Goal: Task Accomplishment & Management: Use online tool/utility

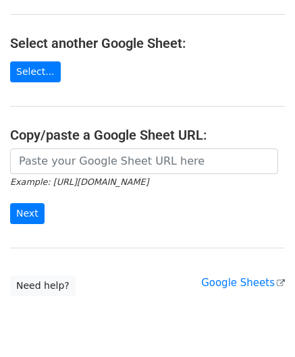
scroll to position [135, 0]
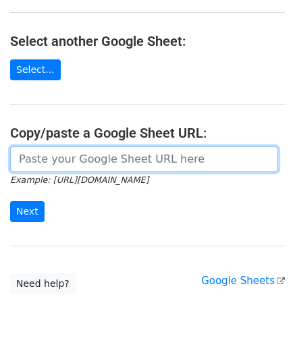
click at [55, 155] on input "url" at bounding box center [144, 160] width 268 height 26
paste input "[URL][DOMAIN_NAME]"
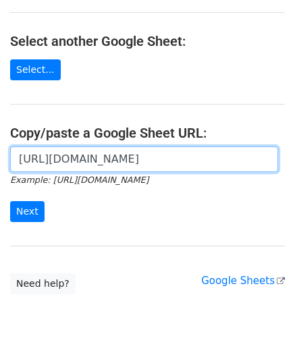
scroll to position [0, 292]
type input "[URL][DOMAIN_NAME]"
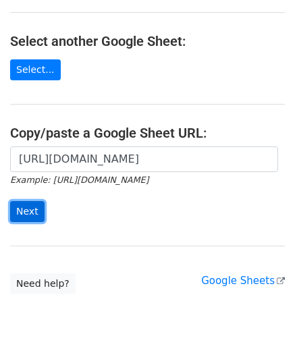
click at [27, 205] on input "Next" at bounding box center [27, 211] width 34 height 21
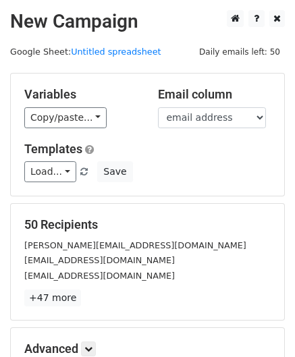
scroll to position [165, 0]
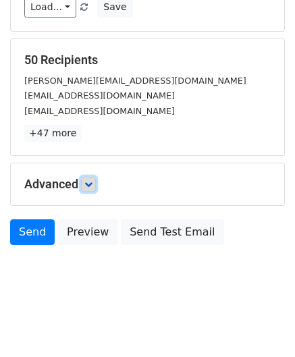
click at [93, 185] on icon at bounding box center [88, 184] width 8 height 8
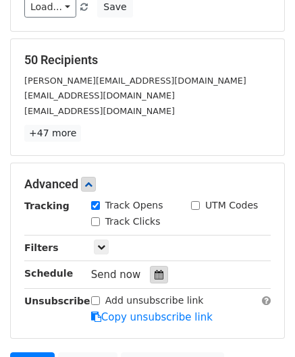
click at [155, 270] on icon at bounding box center [159, 274] width 9 height 9
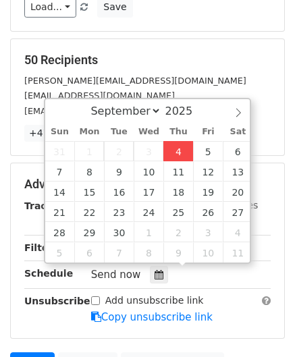
type input "2025-09-04 12:00"
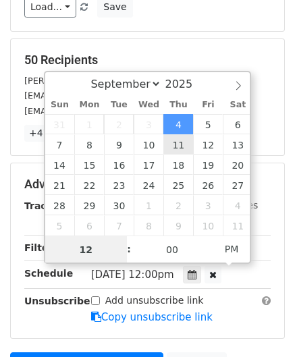
paste input "8"
type input "8"
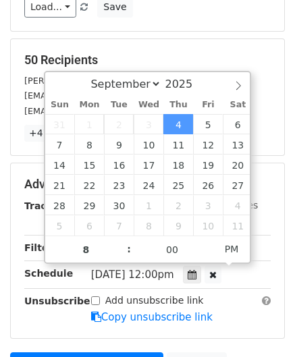
type input "2025-09-04 20:00"
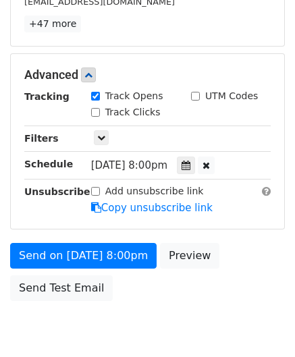
scroll to position [328, 0]
